Goal: Task Accomplishment & Management: Manage account settings

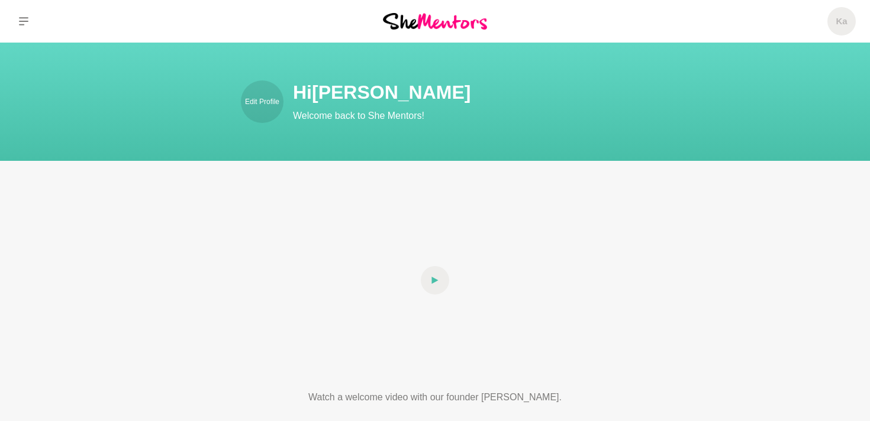
click at [748, 86] on div "Edit Profile Hi Katrina Welcome back to She Mentors!" at bounding box center [435, 102] width 842 height 43
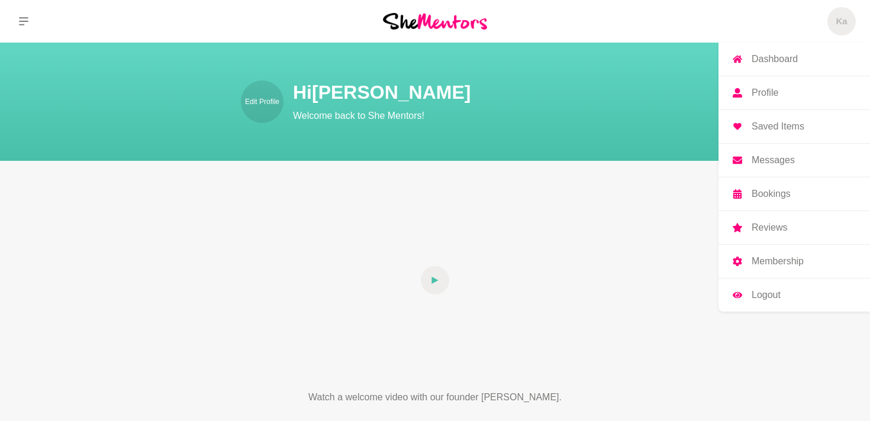
click at [767, 95] on p "Profile" at bounding box center [765, 92] width 27 height 9
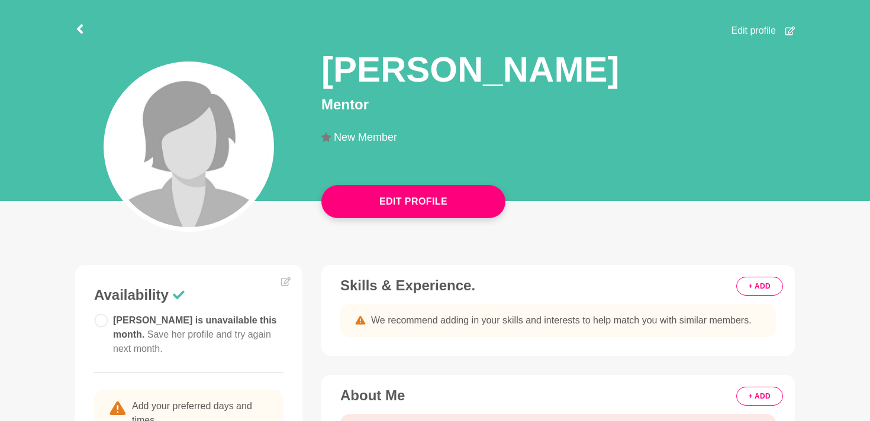
scroll to position [89, 0]
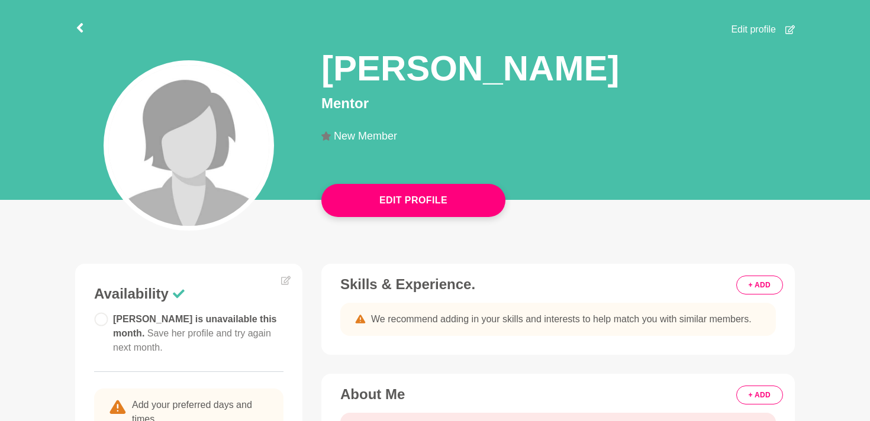
click at [205, 156] on img at bounding box center [188, 145] width 161 height 161
click at [757, 285] on button "+ ADD" at bounding box center [759, 285] width 47 height 19
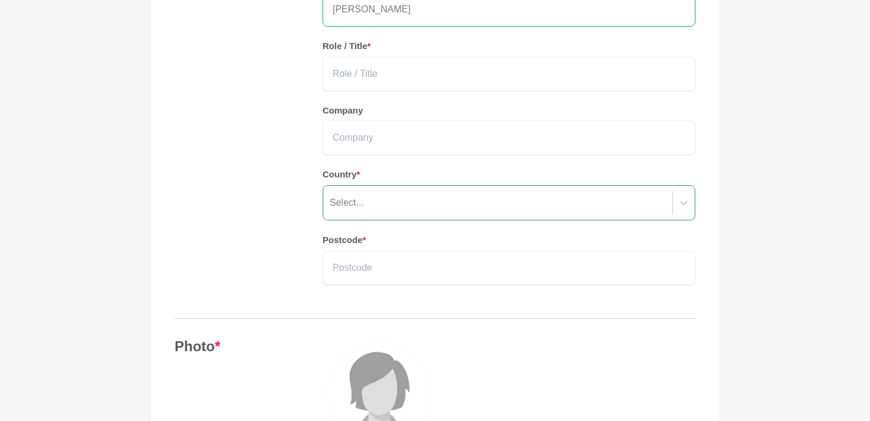
scroll to position [192, 0]
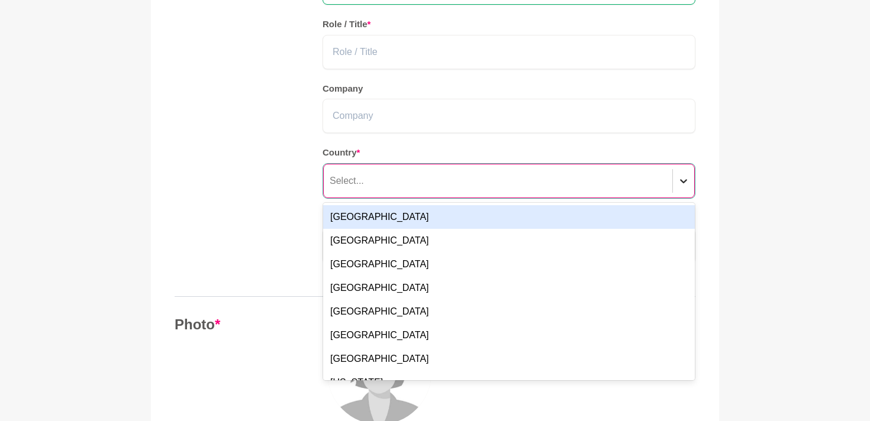
click at [684, 181] on icon at bounding box center [683, 181] width 7 height 4
click at [384, 218] on div "Australia" at bounding box center [509, 217] width 372 height 24
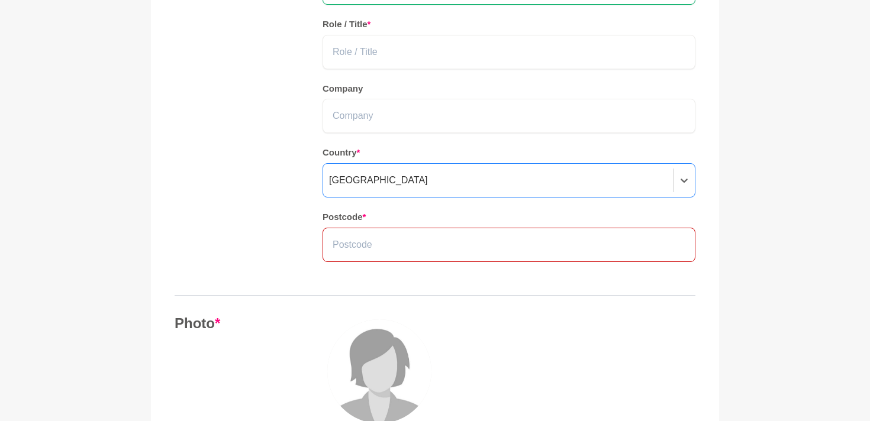
click at [360, 244] on input "text" at bounding box center [509, 245] width 373 height 34
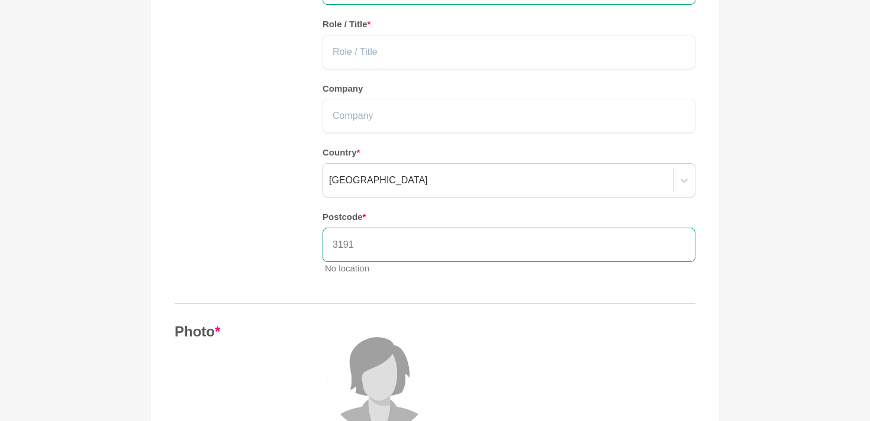
type input "3191"
click at [239, 220] on div "Your details Name * Katrina Frame Role / Title * Company Country * Australia Po…" at bounding box center [435, 119] width 521 height 330
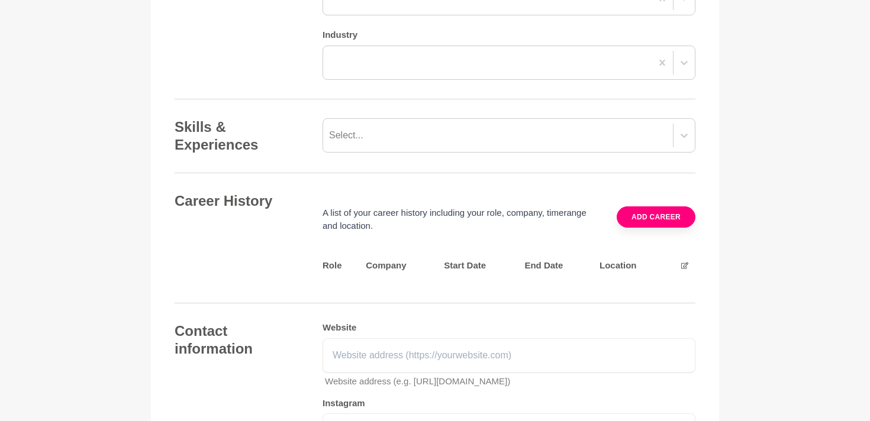
scroll to position [1329, 0]
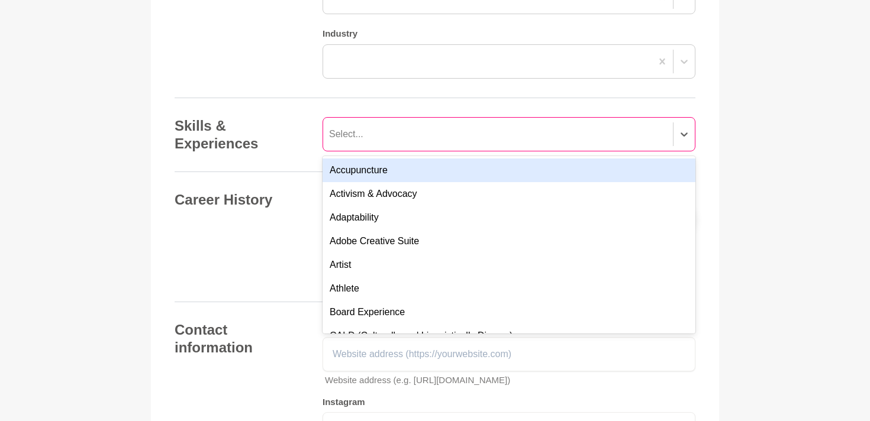
click at [387, 143] on div "Select..." at bounding box center [498, 134] width 350 height 21
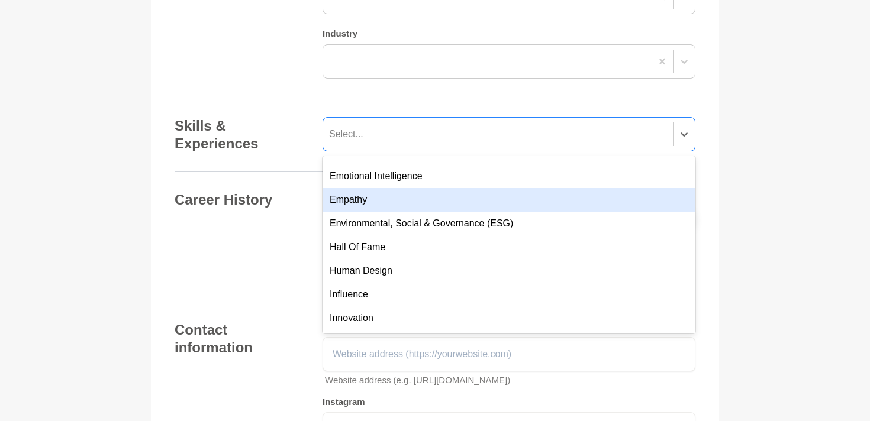
scroll to position [423, 0]
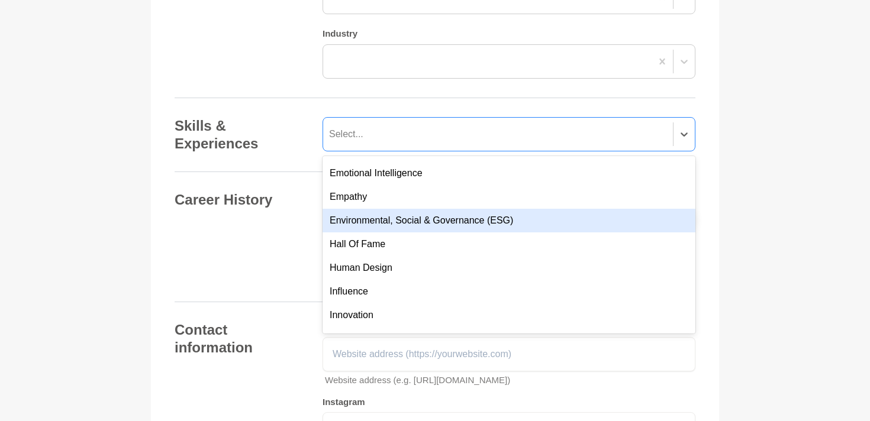
click at [481, 221] on div "Environmental, Social & Governance (ESG)" at bounding box center [509, 221] width 373 height 24
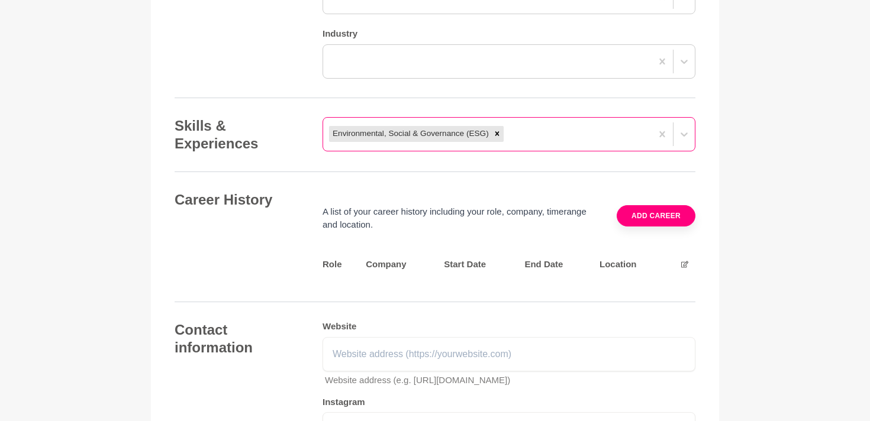
click at [591, 130] on div "Environmental, Social & Governance (ESG)" at bounding box center [487, 134] width 329 height 21
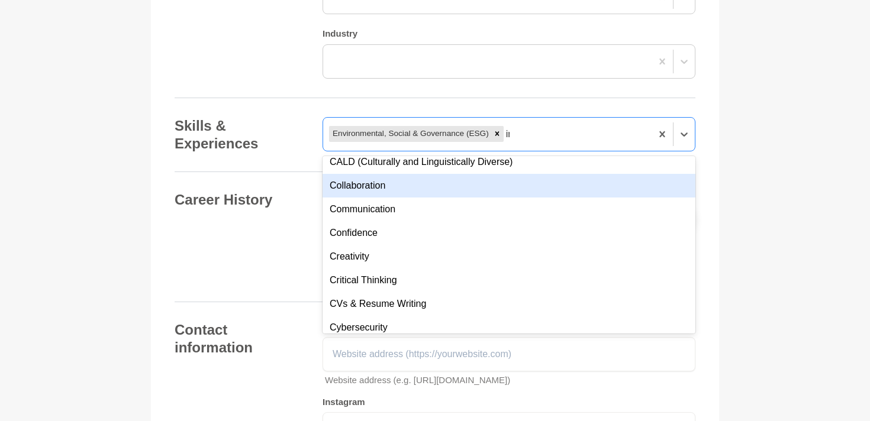
scroll to position [8, 0]
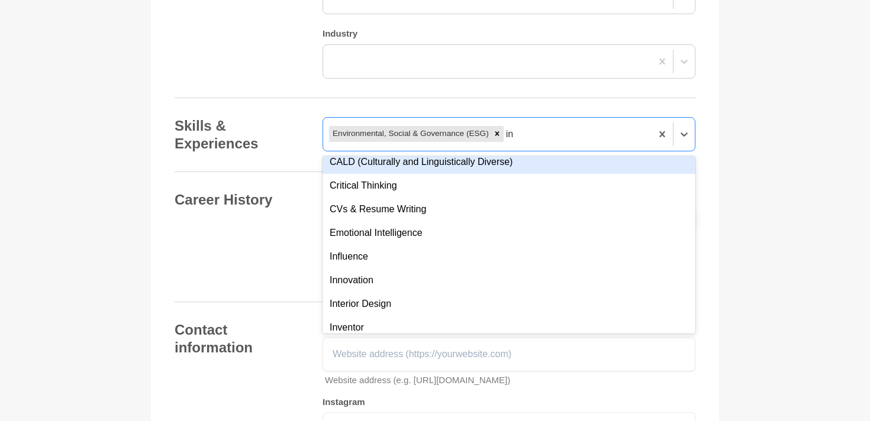
type input "inc"
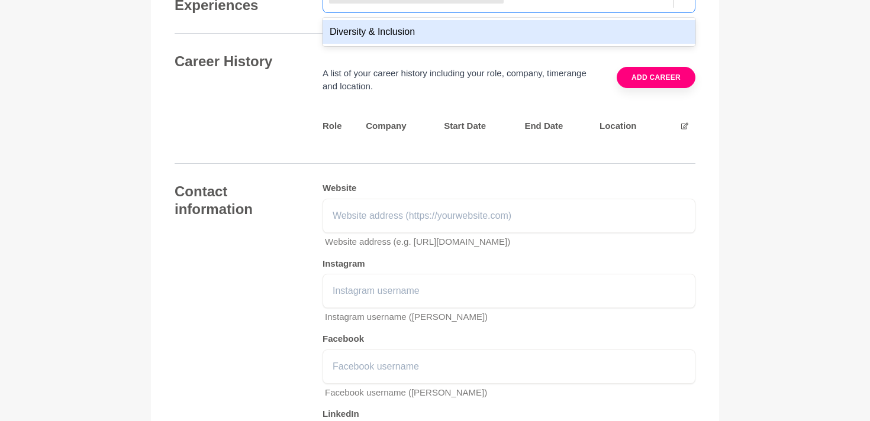
scroll to position [1469, 0]
click at [385, 28] on div "Diversity & Inclusion" at bounding box center [509, 31] width 373 height 24
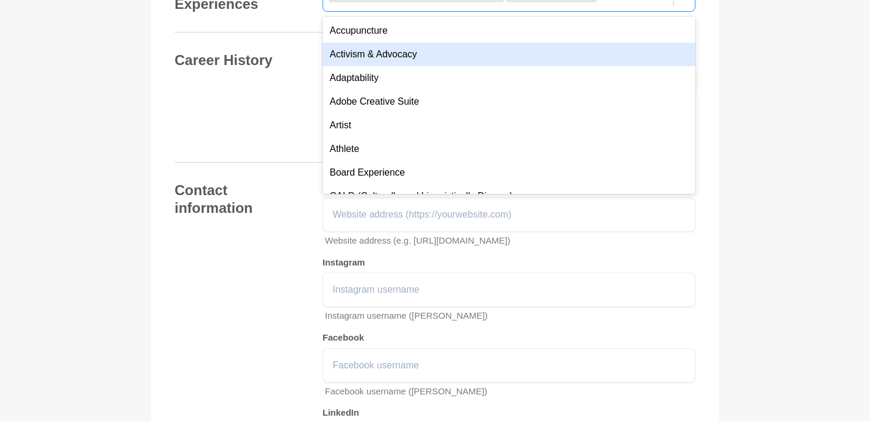
click at [302, 72] on div "Career History A list of your career history including your role, company, time…" at bounding box center [435, 97] width 521 height 92
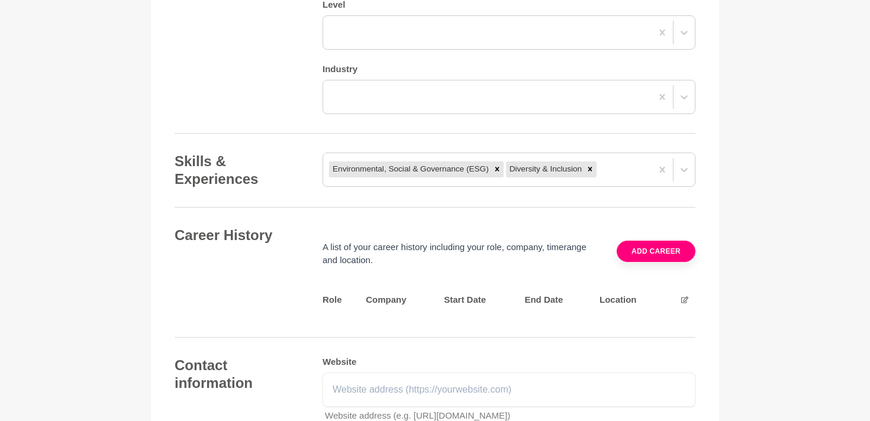
scroll to position [1291, 0]
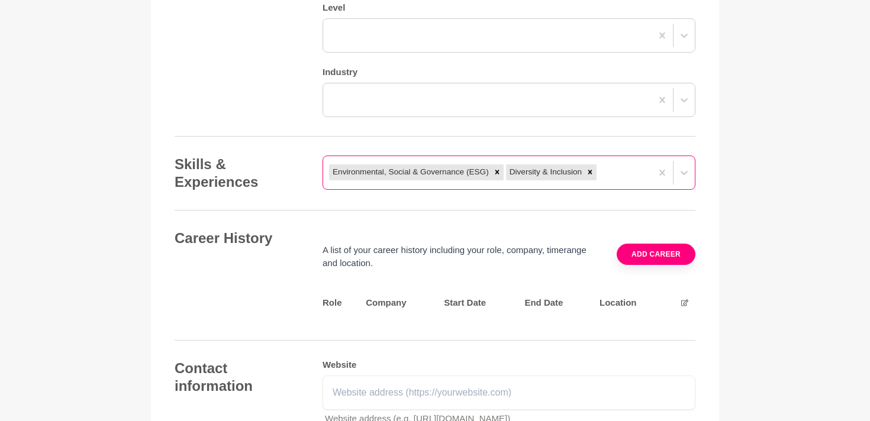
click at [632, 173] on div "Environmental, Social & Governance (ESG) Diversity & Inclusion" at bounding box center [487, 172] width 329 height 21
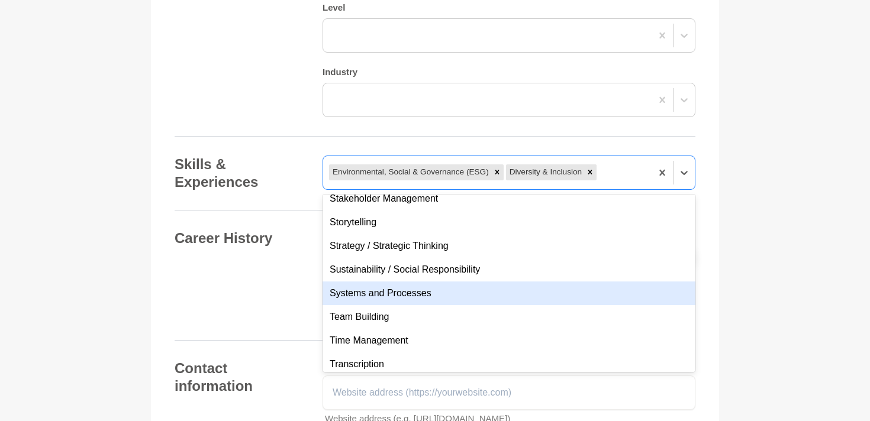
scroll to position [1103, 0]
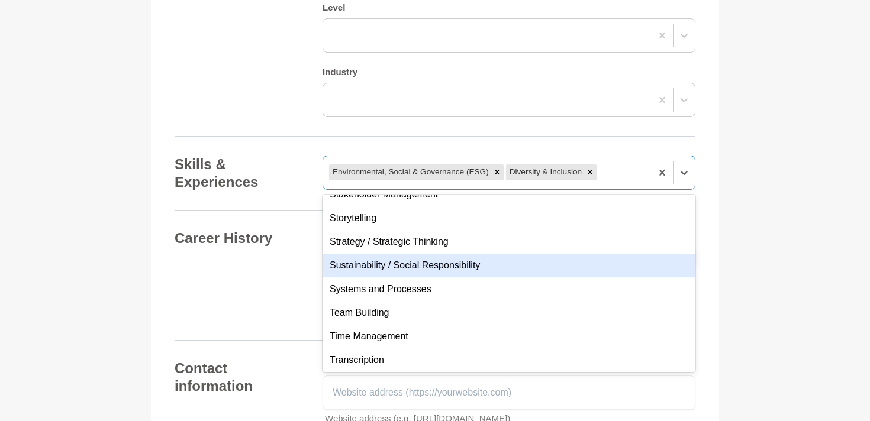
click at [443, 266] on div "Sustainability / Social Responsibility" at bounding box center [509, 266] width 373 height 24
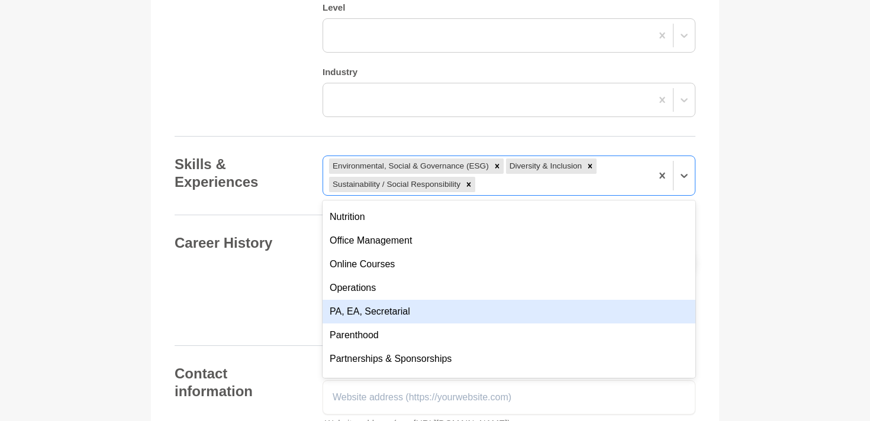
scroll to position [3405, 0]
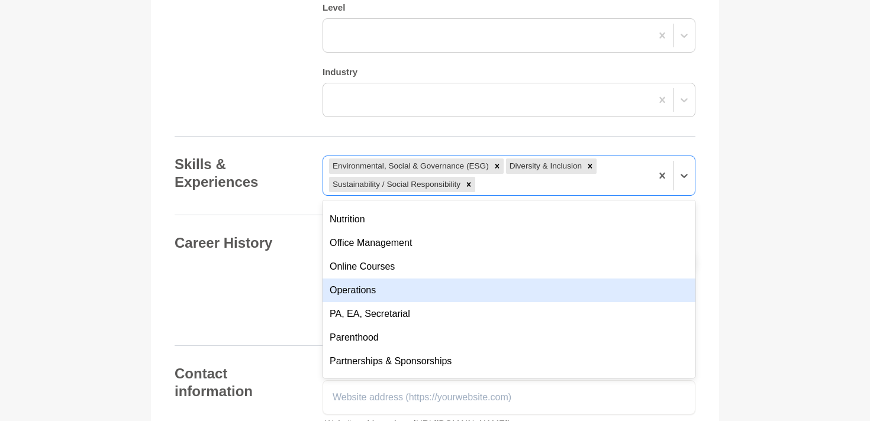
click at [347, 291] on div "Operations" at bounding box center [509, 291] width 373 height 24
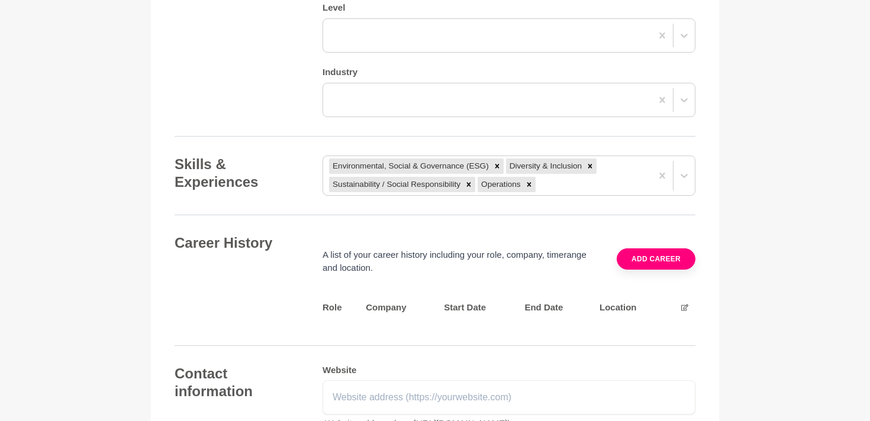
drag, startPoint x: 244, startPoint y: 289, endPoint x: 268, endPoint y: 294, distance: 23.6
click at [244, 289] on div "Career History A list of your career history including your role, company, time…" at bounding box center [435, 280] width 521 height 92
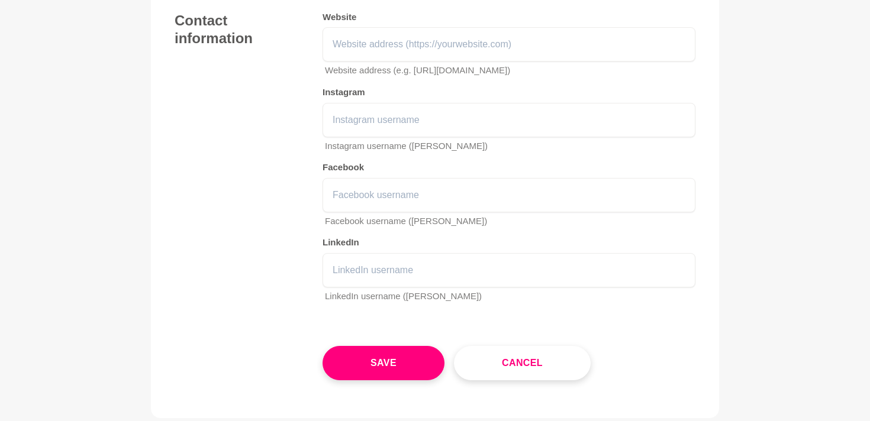
scroll to position [1653, 0]
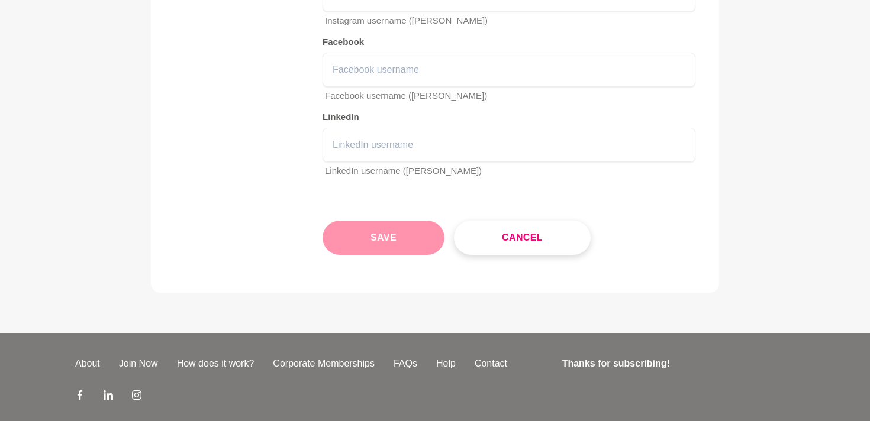
click at [385, 239] on button "Save" at bounding box center [384, 238] width 122 height 34
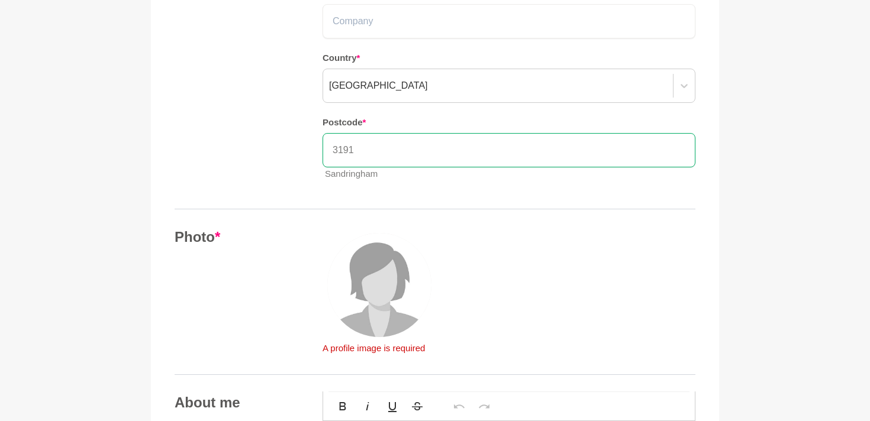
scroll to position [378, 0]
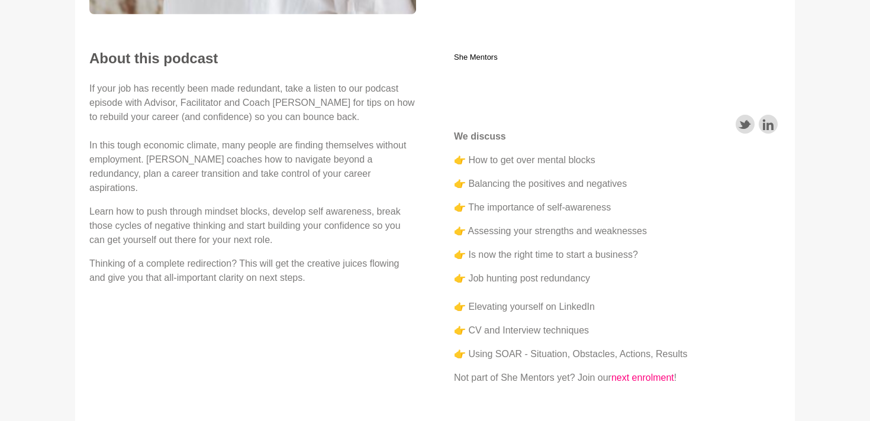
scroll to position [332, 0]
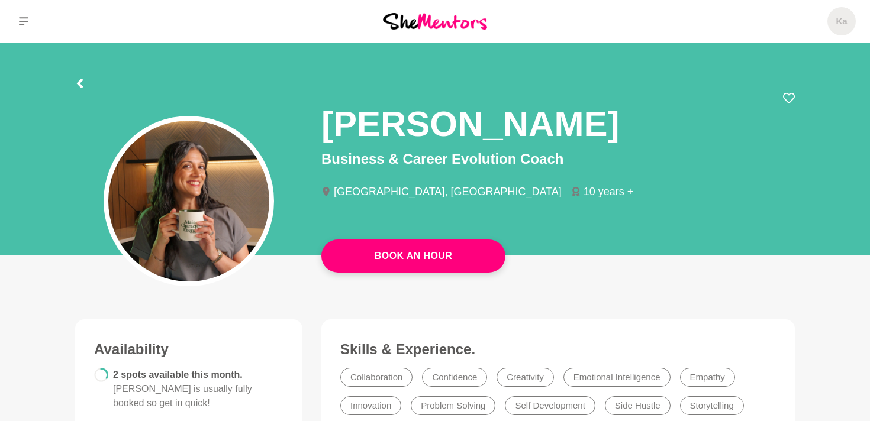
drag, startPoint x: 816, startPoint y: 324, endPoint x: 807, endPoint y: 339, distance: 17.6
click at [23, 25] on icon at bounding box center [23, 21] width 9 height 8
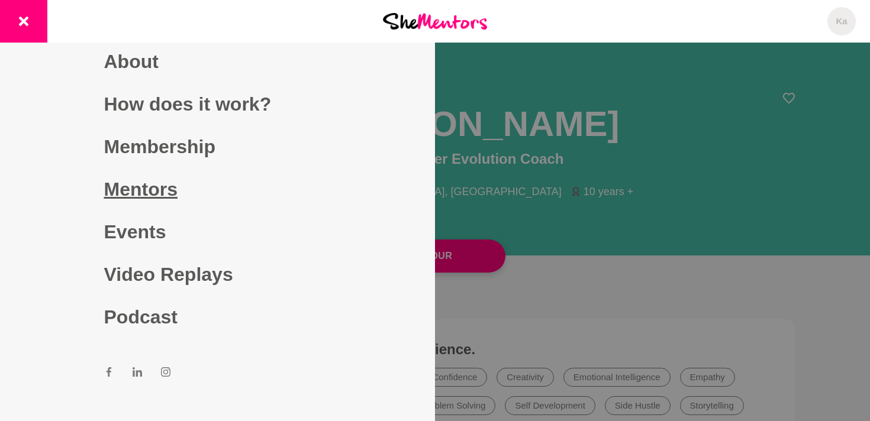
click at [160, 192] on link "Mentors" at bounding box center [217, 189] width 227 height 43
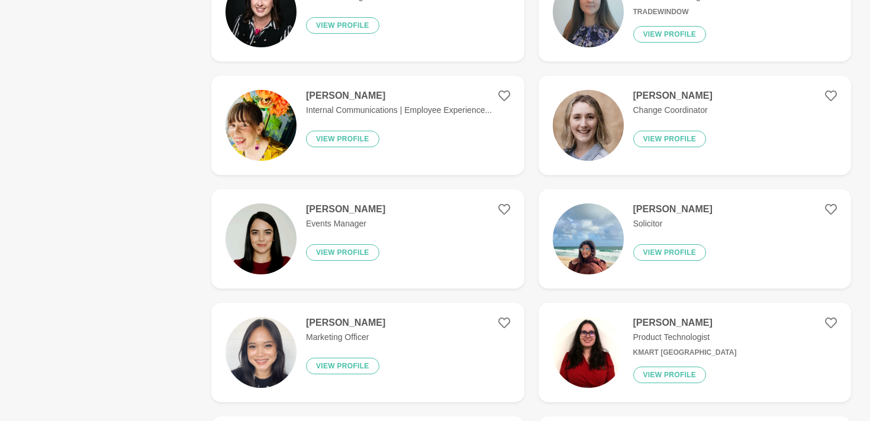
scroll to position [1023, 0]
